Goal: Book appointment/travel/reservation

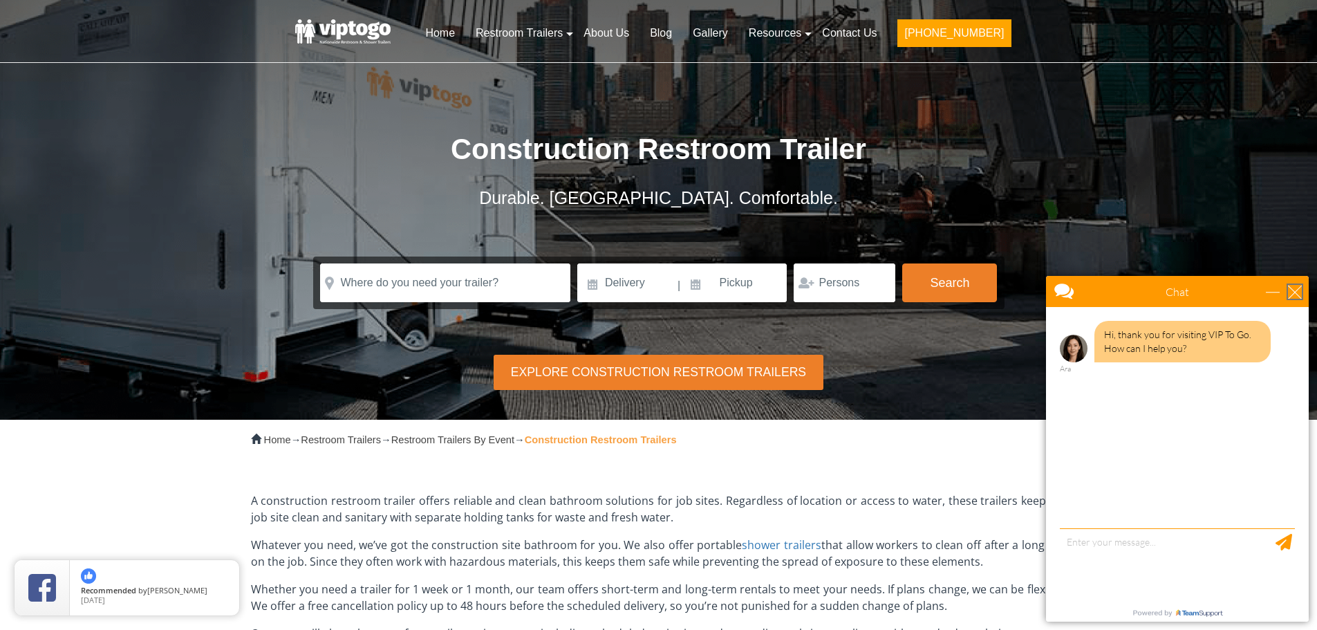
click at [1290, 291] on div "close" at bounding box center [1295, 292] width 14 height 14
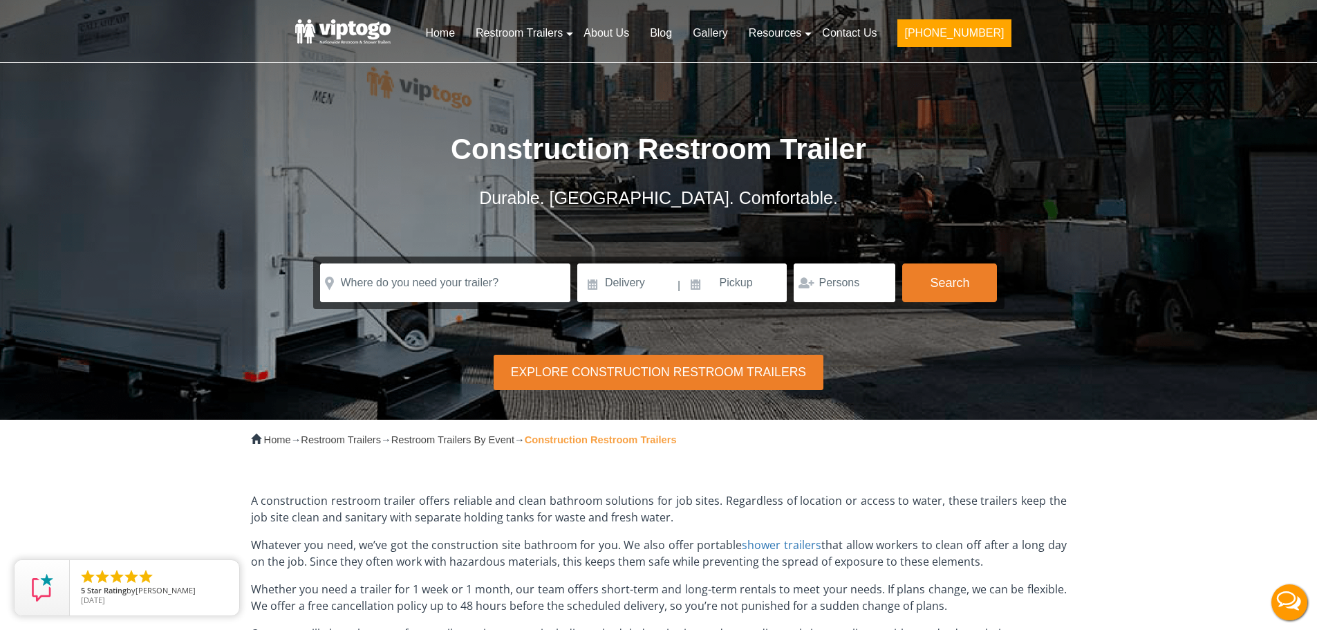
click at [654, 376] on div "Explore Construction Restroom Trailers" at bounding box center [658, 372] width 329 height 35
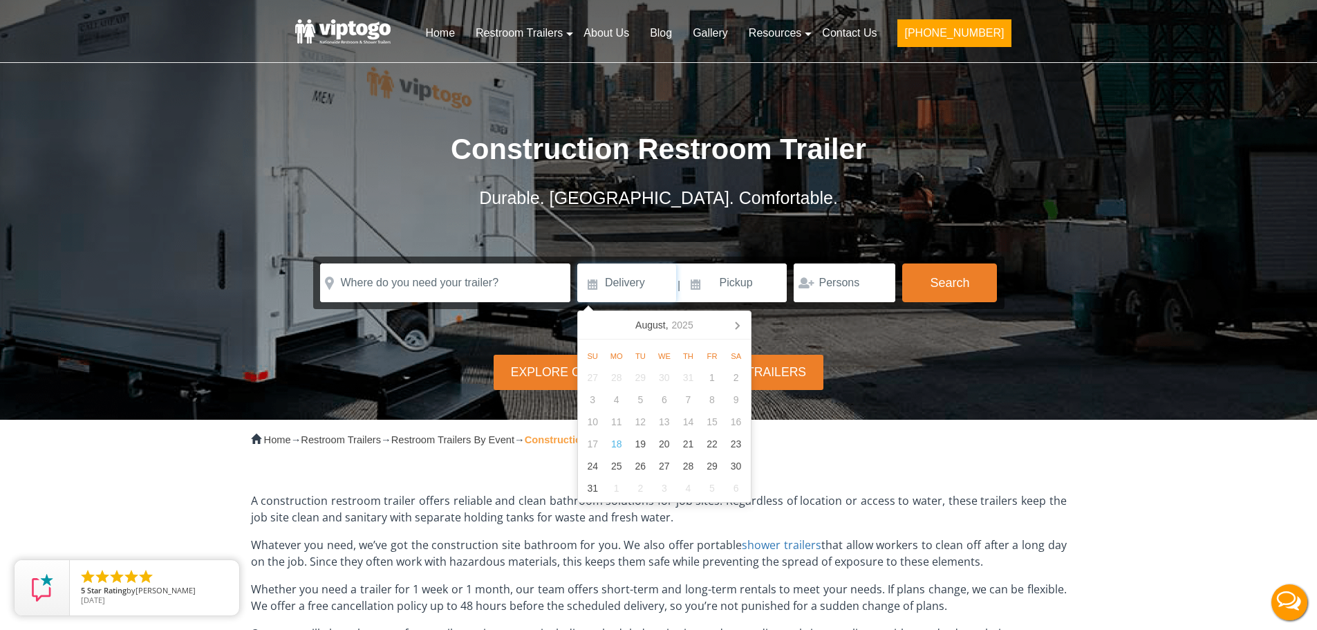
click at [591, 283] on input at bounding box center [626, 282] width 99 height 39
click at [665, 466] on div "27" at bounding box center [665, 466] width 24 height 22
type input "[DATE]"
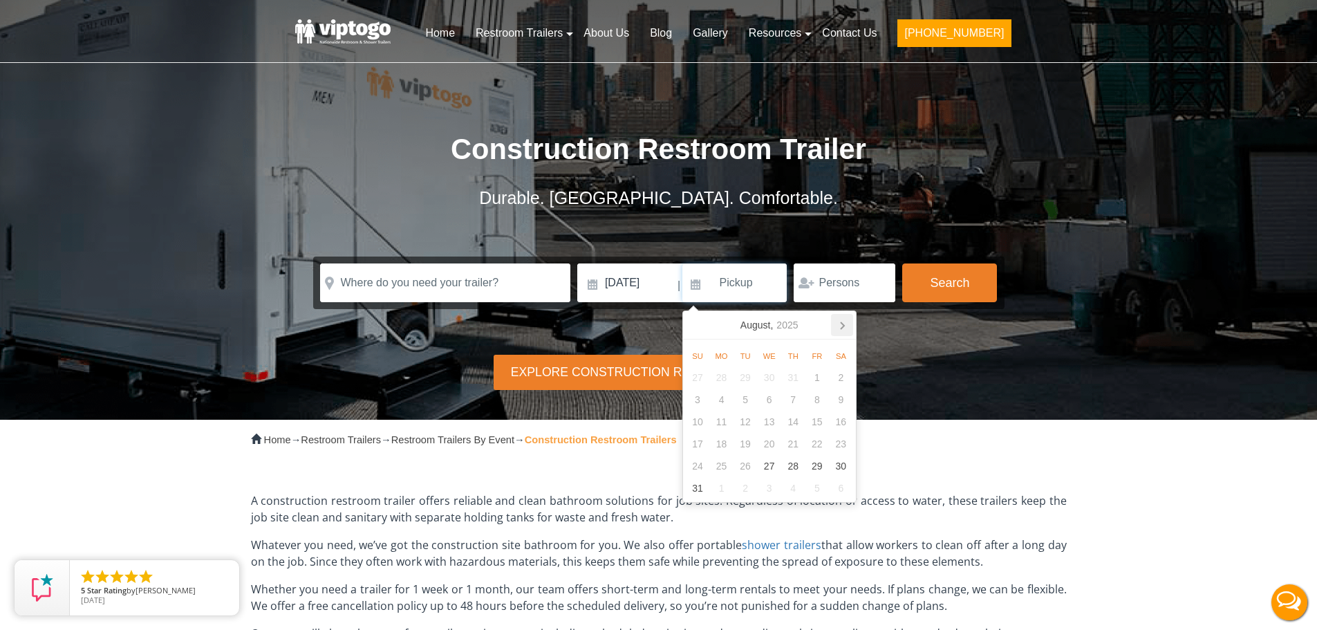
click at [844, 325] on icon at bounding box center [842, 325] width 3 height 7
click at [694, 322] on icon at bounding box center [697, 325] width 22 height 22
click at [841, 322] on icon at bounding box center [842, 325] width 22 height 22
click at [774, 400] on div "10" at bounding box center [769, 400] width 24 height 22
type input "[DATE]"
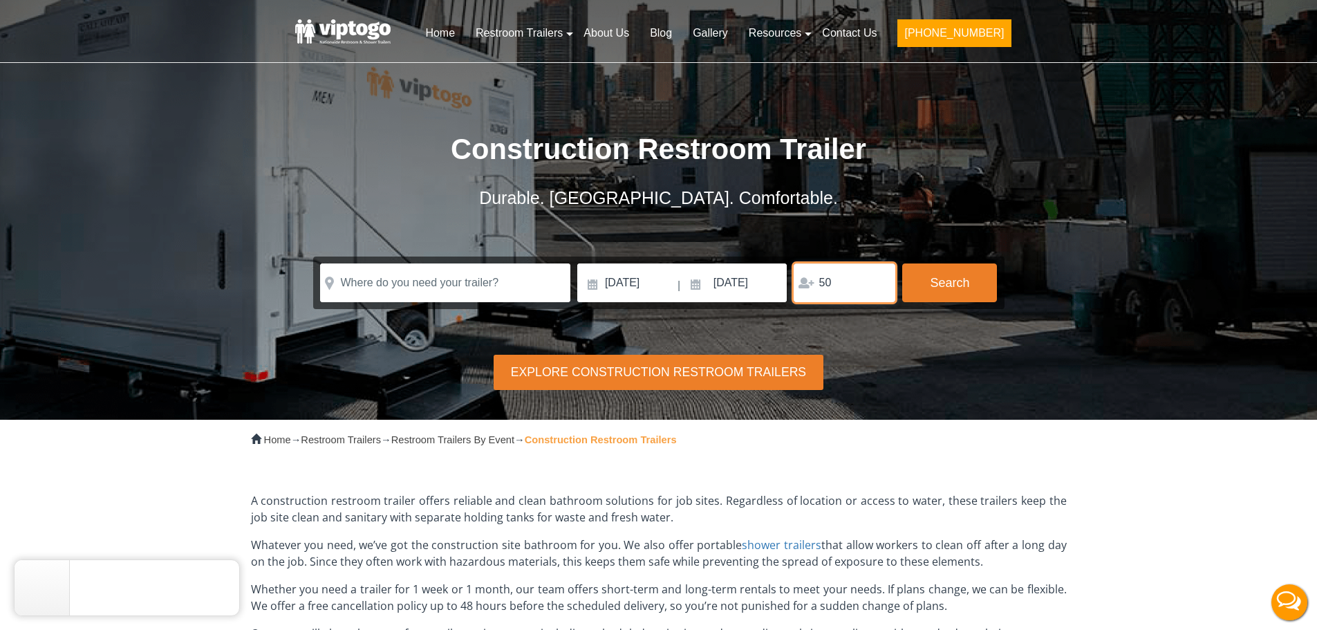
type input "50"
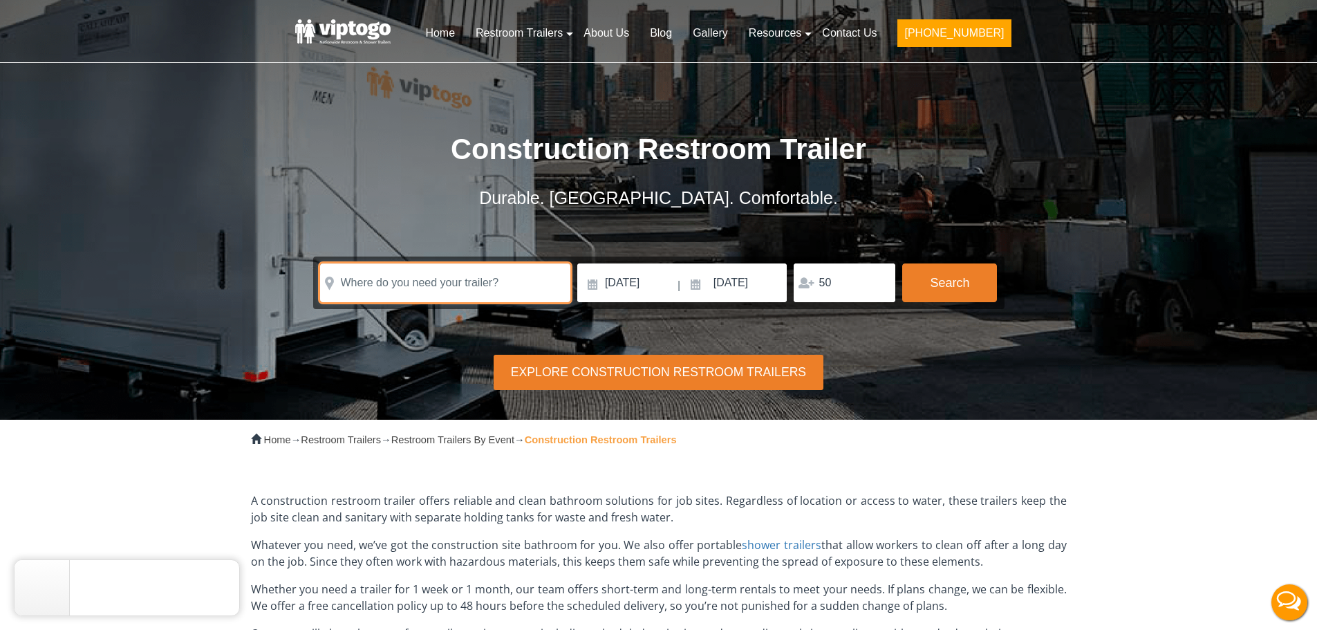
click at [402, 281] on input "text" at bounding box center [445, 282] width 250 height 39
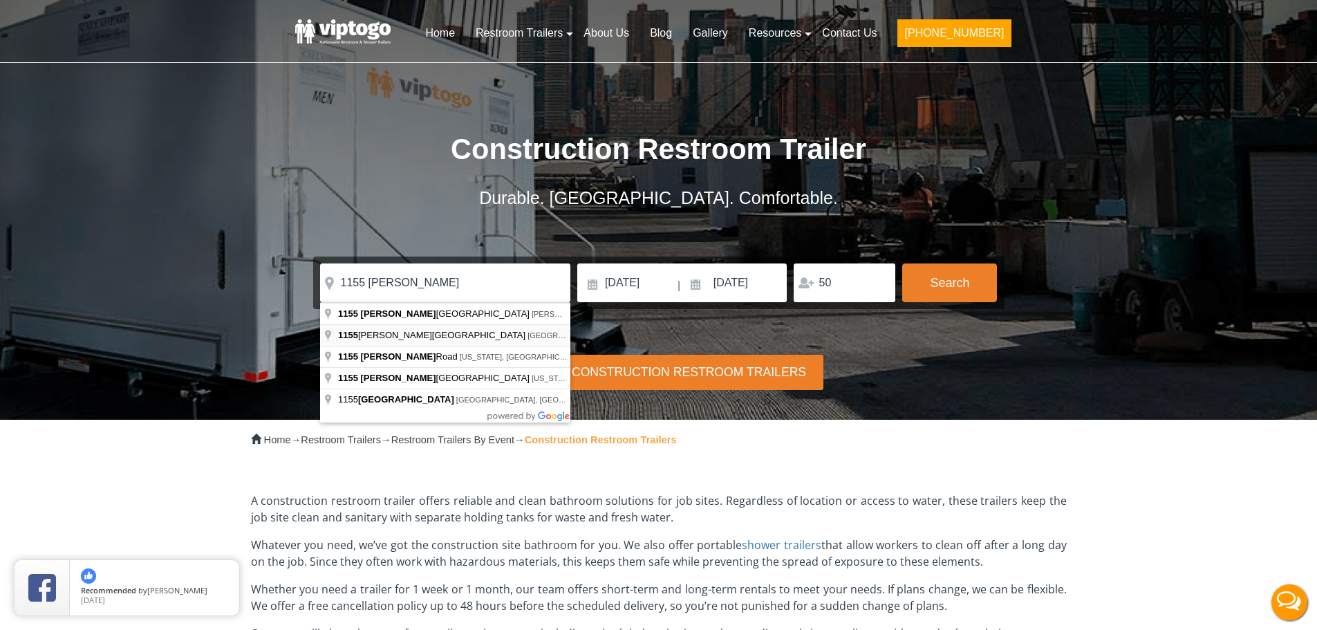
type input "[STREET_ADDRESS][PERSON_NAME]"
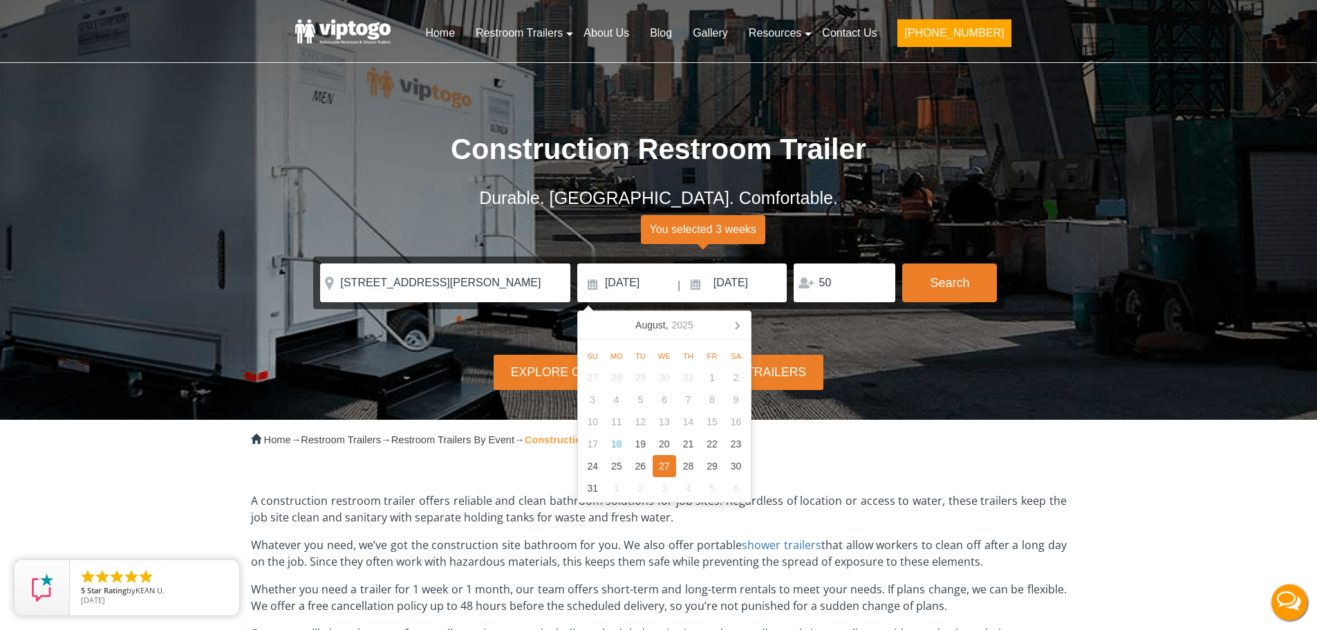
click at [968, 342] on div "Risk-Free Reservation! Free cancellation up to 48 hours before delivery. Book n…" at bounding box center [658, 210] width 1317 height 420
